Goal: Navigation & Orientation: Find specific page/section

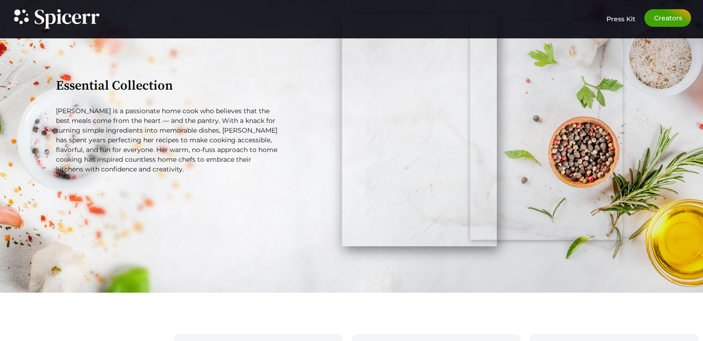
scroll to position [1198, 0]
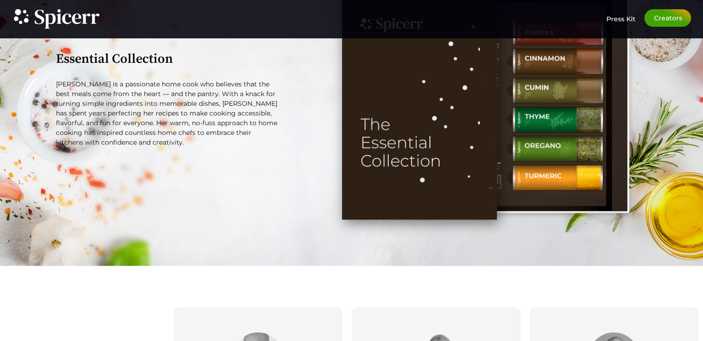
click at [379, 123] on img "Tabs. Open items with Enter or Space, close with Escape and navigate using the …" at bounding box center [419, 104] width 155 height 232
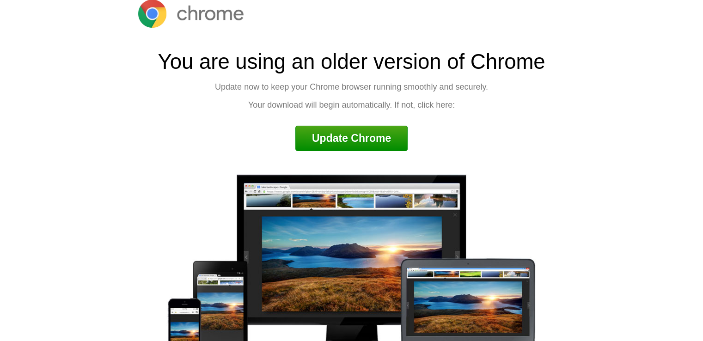
scroll to position [0, 0]
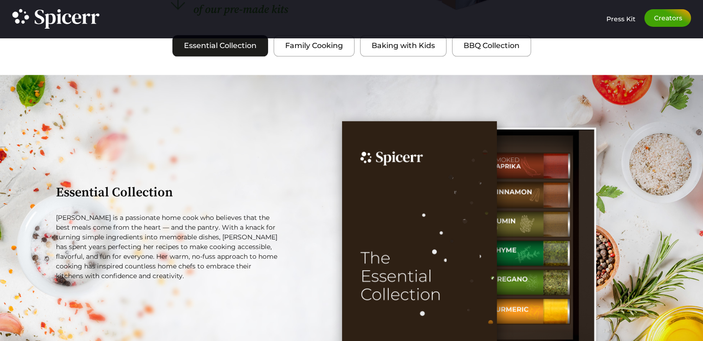
scroll to position [1065, 0]
click at [345, 197] on img "Tabs. Open items with Enter or Space, close with Escape and navigate using the …" at bounding box center [419, 237] width 155 height 232
click at [282, 178] on div "Essential Collection Kate Walker is a passionate home cook who believes that th…" at bounding box center [167, 236] width 233 height 241
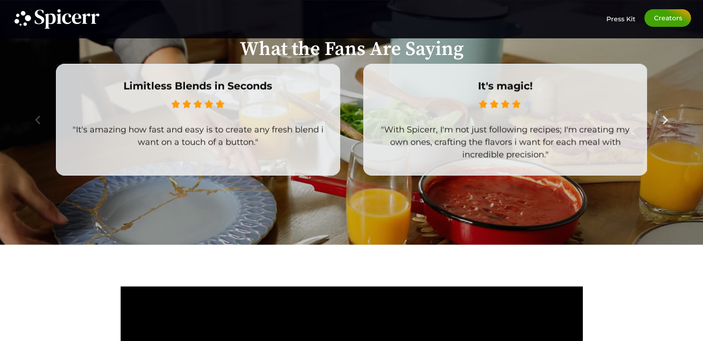
scroll to position [1692, 0]
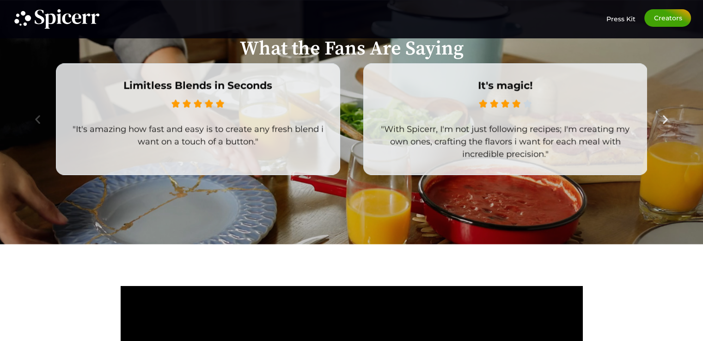
click at [243, 123] on div ""It's amazing how fast and easy is to create any fresh blend i want on a touch …" at bounding box center [198, 135] width 256 height 25
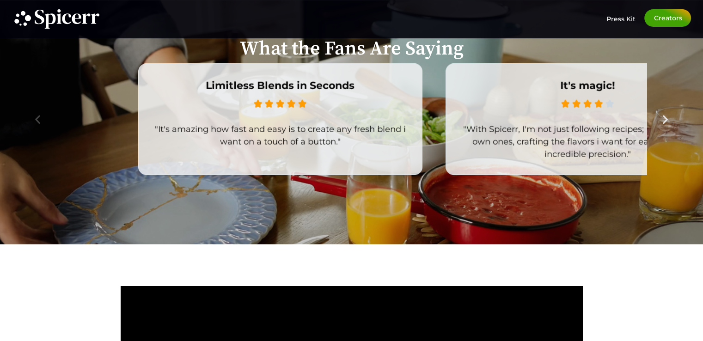
click at [391, 123] on div "Limitless Blends in Seconds      "It's amazing how fast and easy is to cre…" at bounding box center [280, 113] width 283 height 98
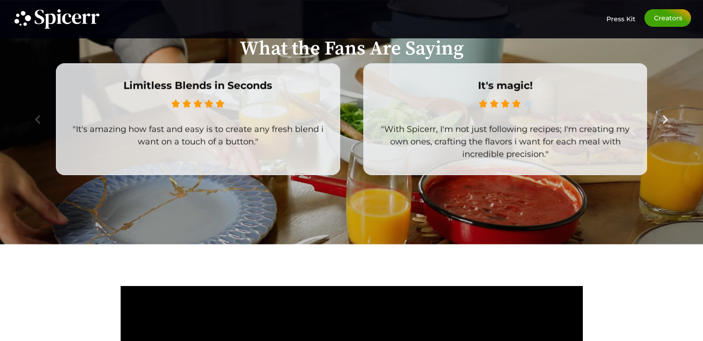
click at [364, 68] on div "It's magic!     " at bounding box center [505, 91] width 283 height 54
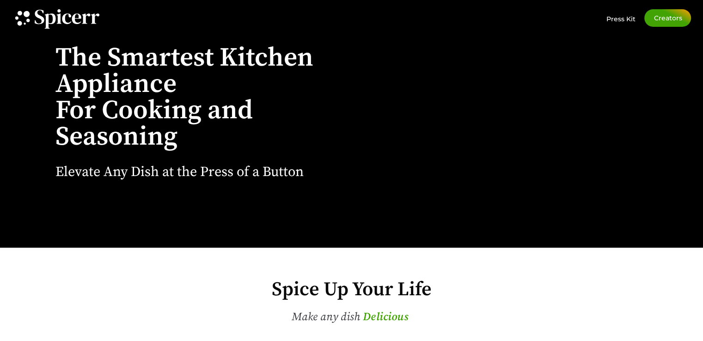
scroll to position [0, 0]
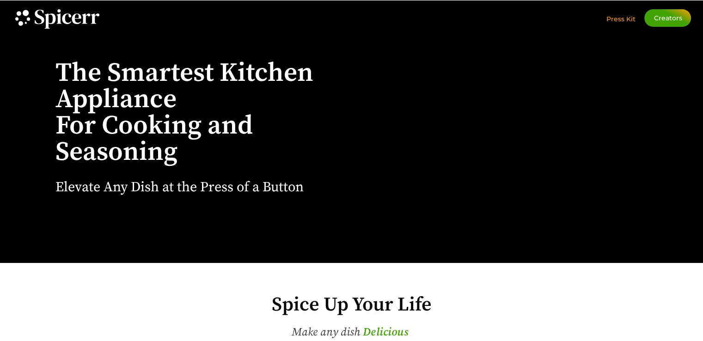
click at [613, 15] on span "Press Kit" at bounding box center [620, 19] width 29 height 8
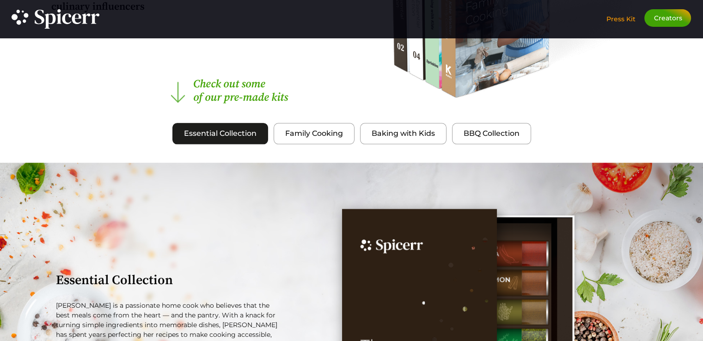
scroll to position [982, 0]
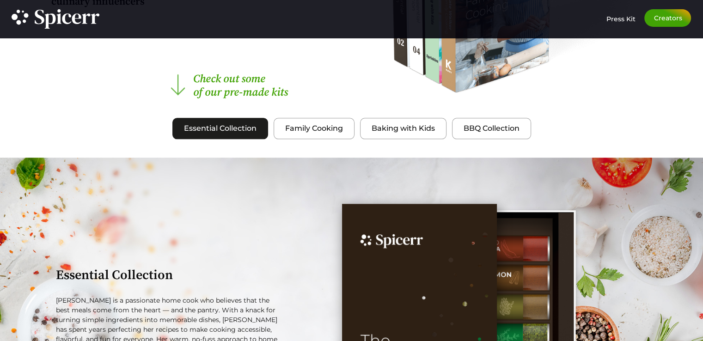
click at [488, 243] on img "Tabs. Open items with Enter or Space, close with Escape and navigate using the …" at bounding box center [419, 320] width 155 height 232
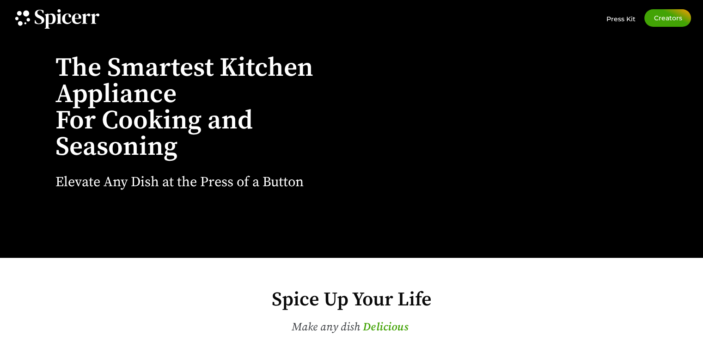
scroll to position [0, 0]
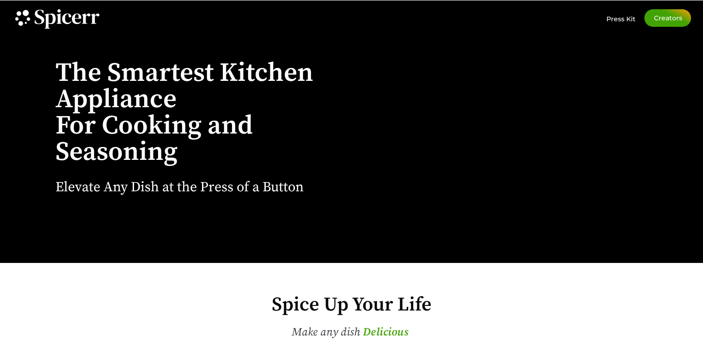
click at [557, 163] on div at bounding box center [509, 138] width 333 height 352
click at [668, 22] on link "Creators" at bounding box center [668, 18] width 47 height 18
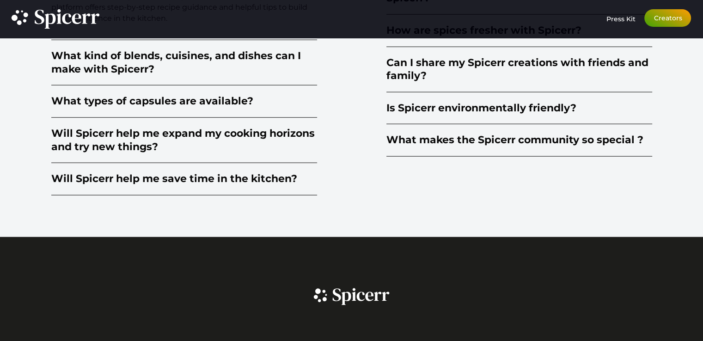
scroll to position [2439, 0]
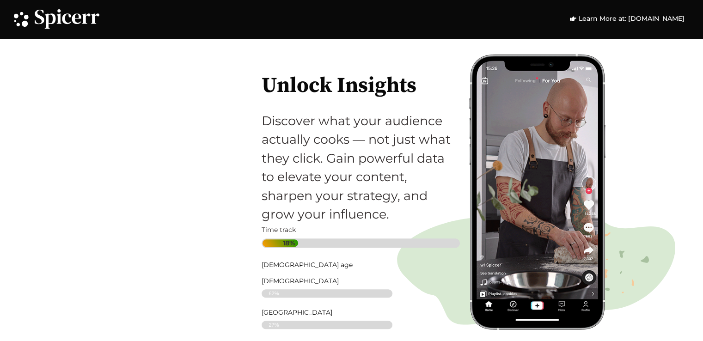
scroll to position [884, 0]
